Goal: Information Seeking & Learning: Understand process/instructions

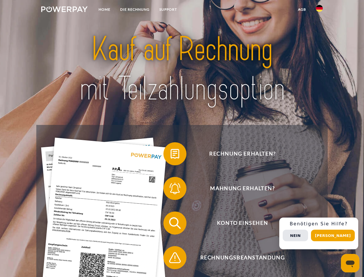
click at [64, 10] on img at bounding box center [64, 9] width 46 height 6
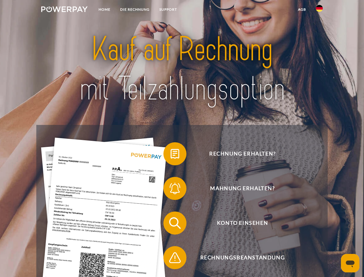
click at [320, 10] on img at bounding box center [319, 8] width 7 height 7
click at [302, 10] on link "agb" at bounding box center [302, 9] width 18 height 10
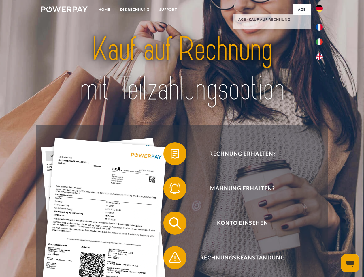
click at [171, 155] on span at bounding box center [166, 153] width 29 height 29
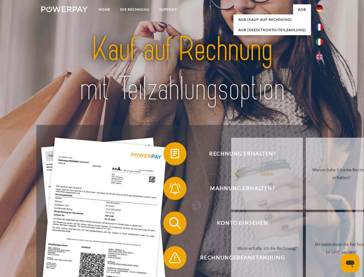
click at [171, 190] on span at bounding box center [166, 188] width 29 height 29
click at [306, 224] on link "Bis wann muss die Rechnung bezahlt werden?" at bounding box center [342, 248] width 72 height 72
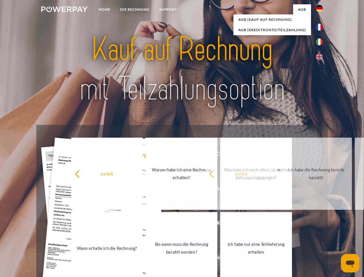
click at [171, 259] on span at bounding box center [166, 257] width 29 height 29
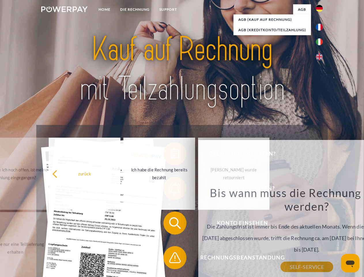
click at [321, 233] on div "Rechnung erhalten? Mahnung erhalten? Konto einsehen" at bounding box center [181, 240] width 291 height 231
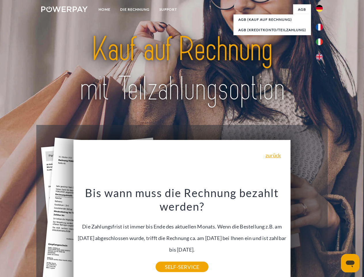
click at [307, 235] on span "Konto einsehen" at bounding box center [242, 223] width 141 height 23
click at [335, 235] on header "Home DIE RECHNUNG SUPPORT" at bounding box center [182, 199] width 364 height 398
